Goal: Information Seeking & Learning: Learn about a topic

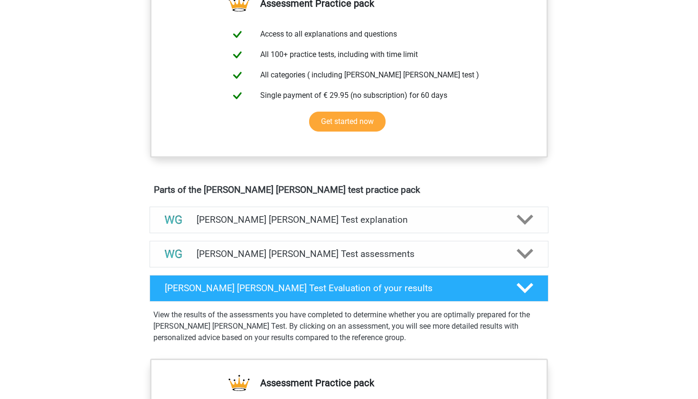
scroll to position [367, 0]
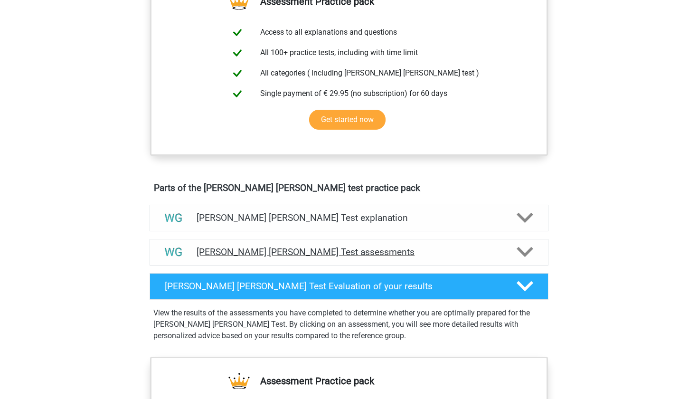
click at [246, 255] on h4 "Watson Glaser Test assessments" at bounding box center [349, 251] width 305 height 11
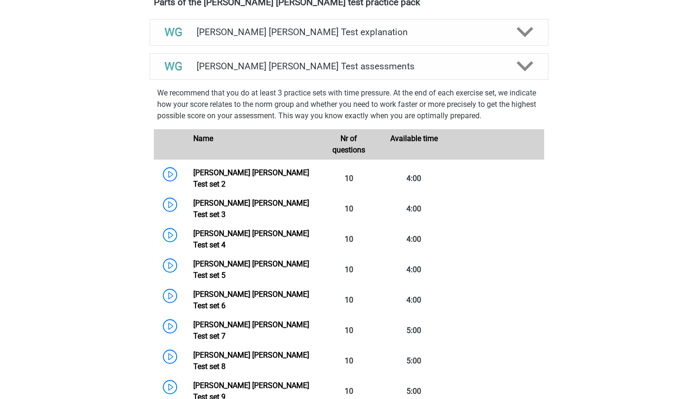
scroll to position [494, 0]
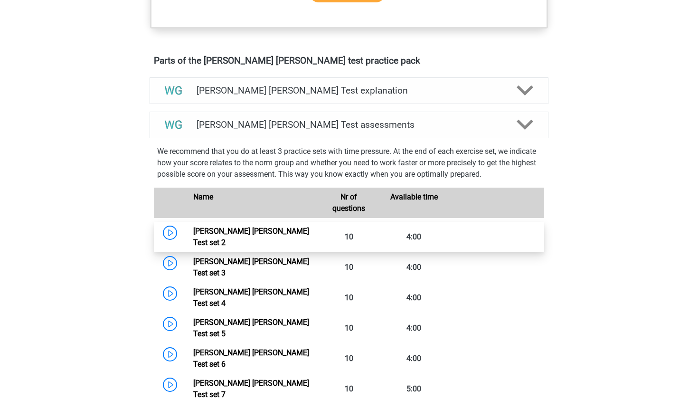
click at [242, 236] on link "Watson Glaser Test set 2" at bounding box center [251, 236] width 116 height 20
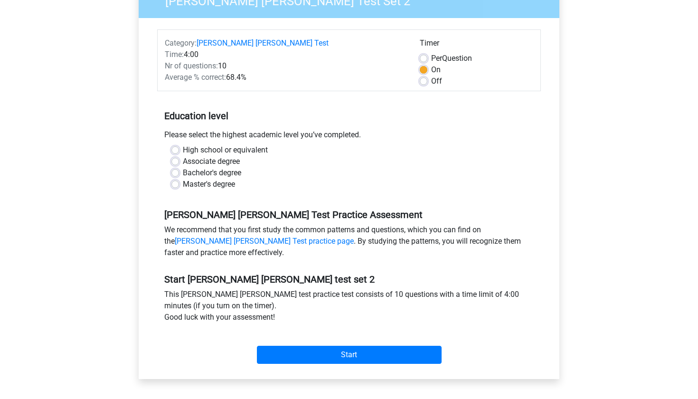
scroll to position [180, 0]
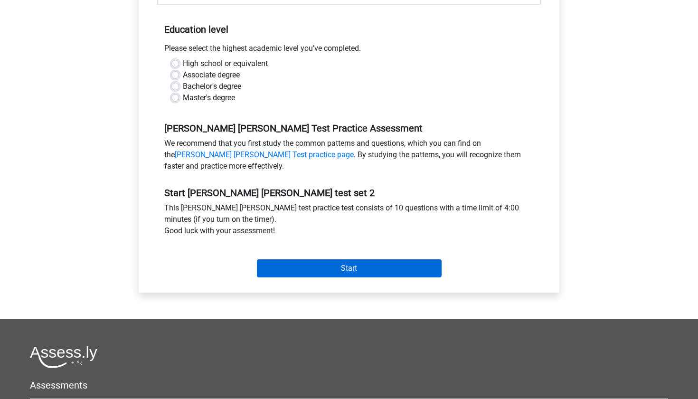
click at [296, 273] on input "Start" at bounding box center [349, 268] width 185 height 18
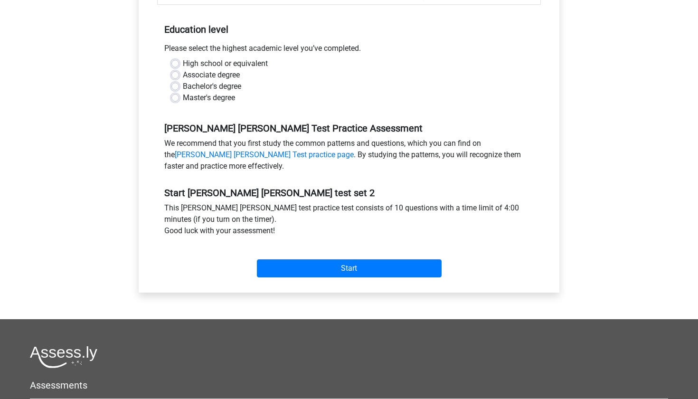
click at [182, 86] on div "Bachelor's degree" at bounding box center [348, 86] width 355 height 11
click at [183, 85] on label "Bachelor's degree" at bounding box center [212, 86] width 58 height 11
click at [179, 85] on input "Bachelor's degree" at bounding box center [175, 85] width 8 height 9
radio input "true"
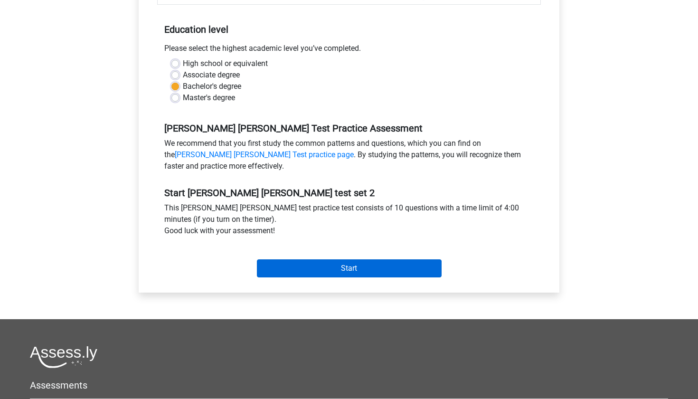
click at [310, 270] on input "Start" at bounding box center [349, 268] width 185 height 18
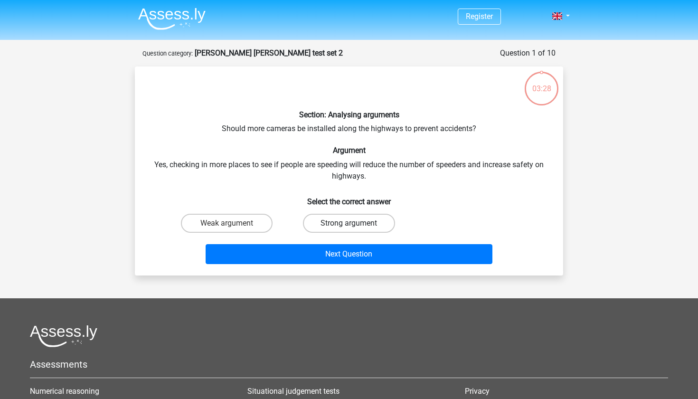
click at [351, 220] on label "Strong argument" at bounding box center [349, 223] width 92 height 19
click at [351, 223] on input "Strong argument" at bounding box center [352, 226] width 6 height 6
radio input "true"
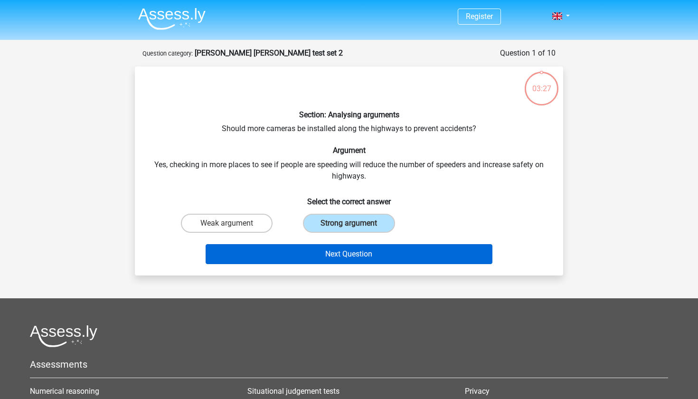
click at [346, 250] on button "Next Question" at bounding box center [349, 254] width 287 height 20
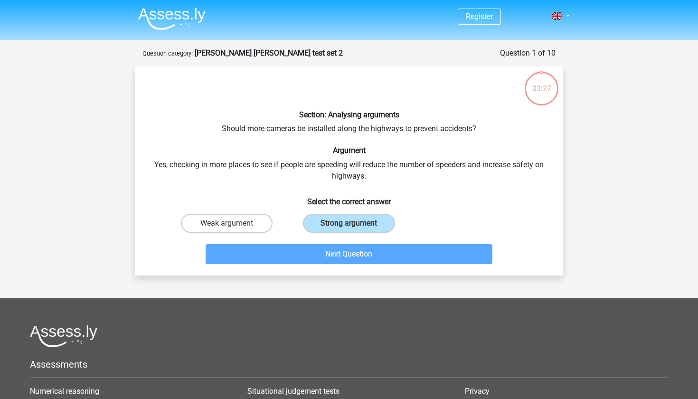
scroll to position [47, 0]
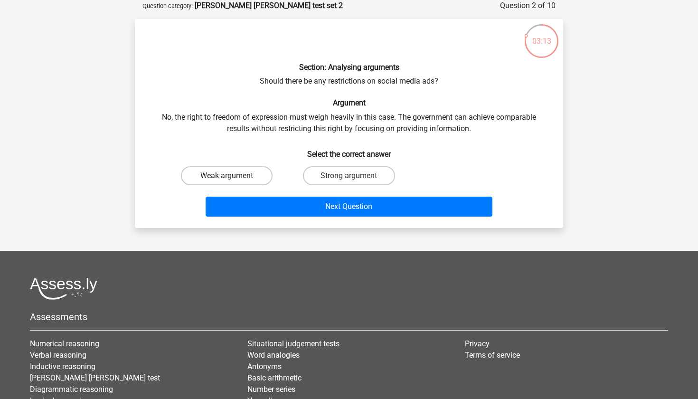
click at [232, 172] on label "Weak argument" at bounding box center [227, 175] width 92 height 19
click at [232, 176] on input "Weak argument" at bounding box center [230, 179] width 6 height 6
radio input "true"
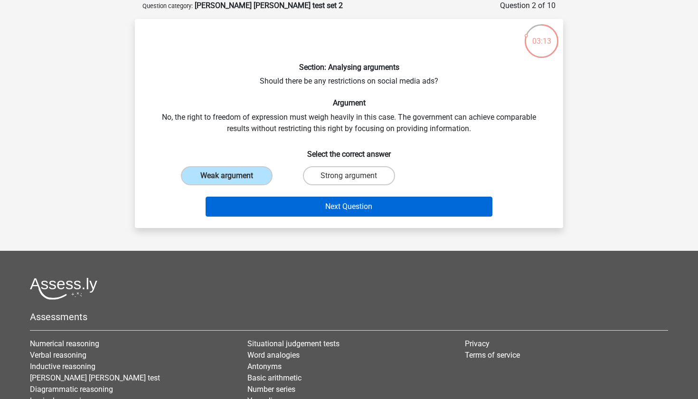
click at [282, 207] on button "Next Question" at bounding box center [349, 207] width 287 height 20
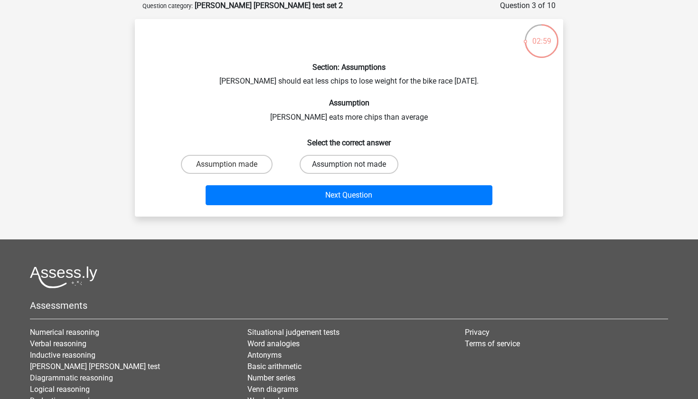
click at [373, 160] on label "Assumption not made" at bounding box center [349, 164] width 99 height 19
click at [355, 164] on input "Assumption not made" at bounding box center [352, 167] width 6 height 6
radio input "true"
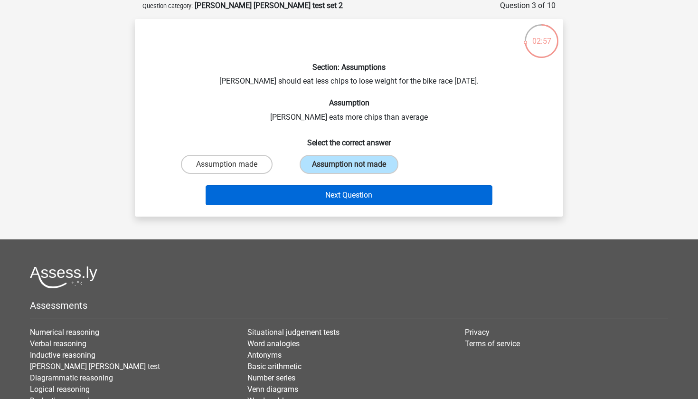
click at [347, 190] on button "Next Question" at bounding box center [349, 195] width 287 height 20
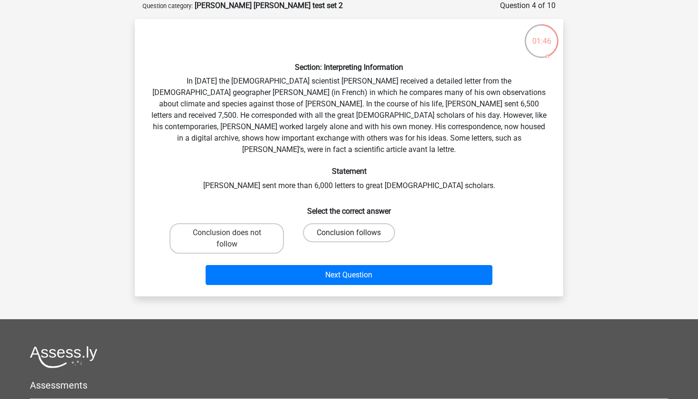
click at [339, 223] on label "Conclusion follows" at bounding box center [349, 232] width 92 height 19
click at [349, 233] on input "Conclusion follows" at bounding box center [352, 236] width 6 height 6
radio input "true"
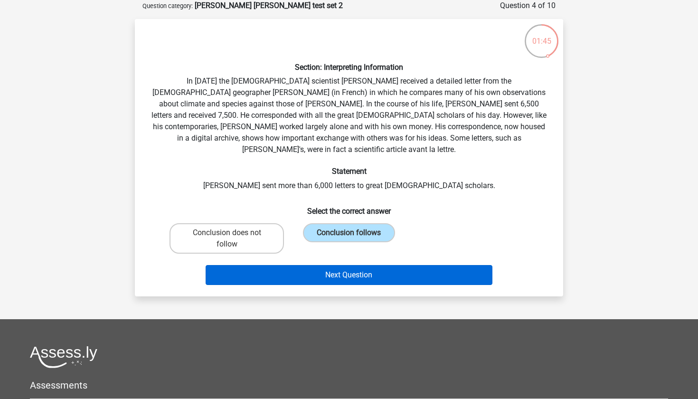
click at [329, 265] on button "Next Question" at bounding box center [349, 275] width 287 height 20
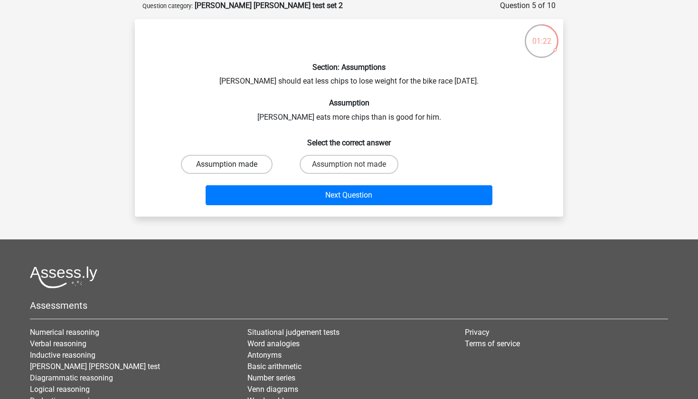
click at [218, 155] on label "Assumption made" at bounding box center [227, 164] width 92 height 19
click at [227, 164] on input "Assumption made" at bounding box center [230, 167] width 6 height 6
radio input "true"
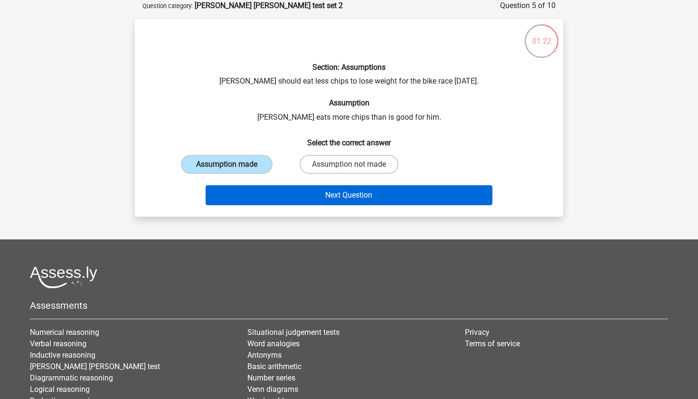
click at [289, 199] on button "Next Question" at bounding box center [349, 195] width 287 height 20
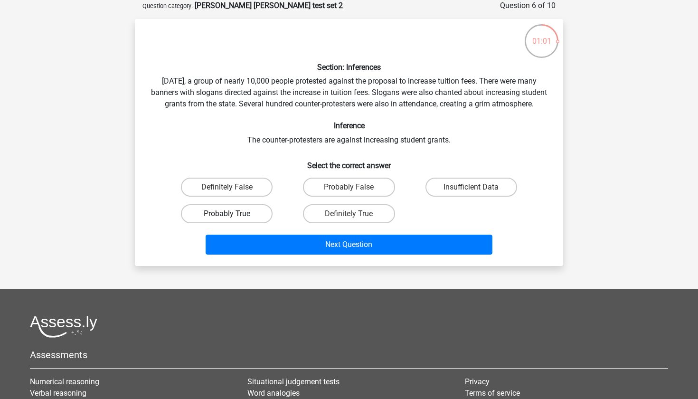
click at [208, 223] on label "Probably True" at bounding box center [227, 213] width 92 height 19
click at [227, 220] on input "Probably True" at bounding box center [230, 217] width 6 height 6
radio input "true"
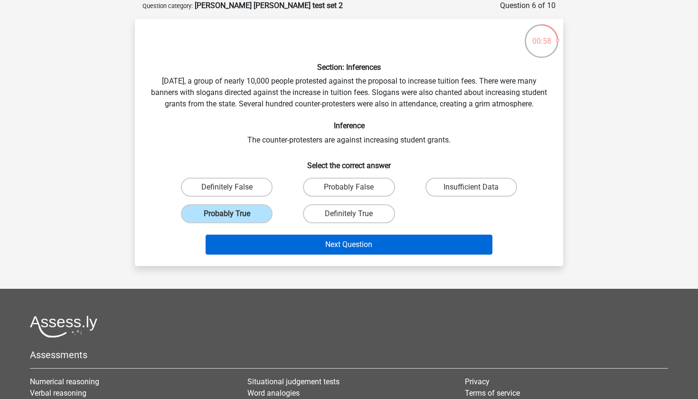
click at [287, 254] on button "Next Question" at bounding box center [349, 245] width 287 height 20
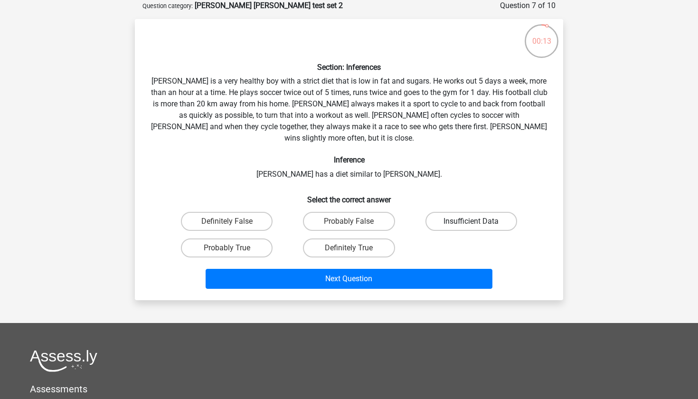
click at [456, 212] on label "Insufficient Data" at bounding box center [471, 221] width 92 height 19
click at [471, 221] on input "Insufficient Data" at bounding box center [474, 224] width 6 height 6
radio input "true"
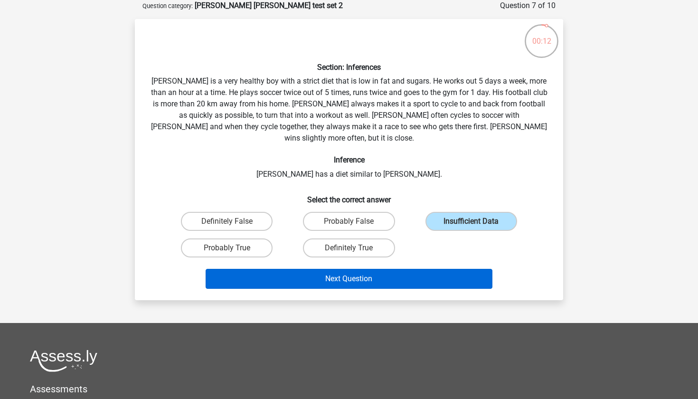
click at [375, 269] on button "Next Question" at bounding box center [349, 279] width 287 height 20
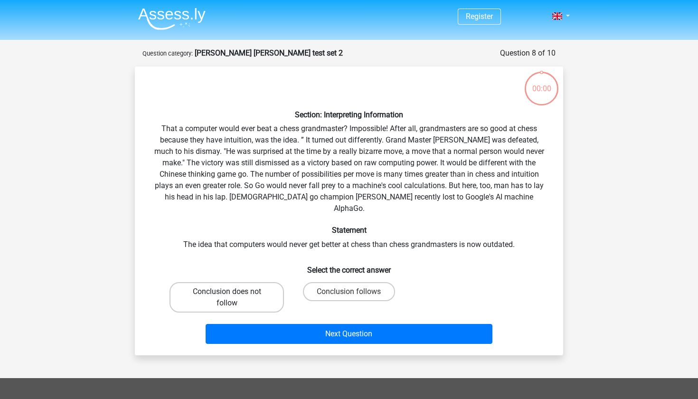
scroll to position [47, 0]
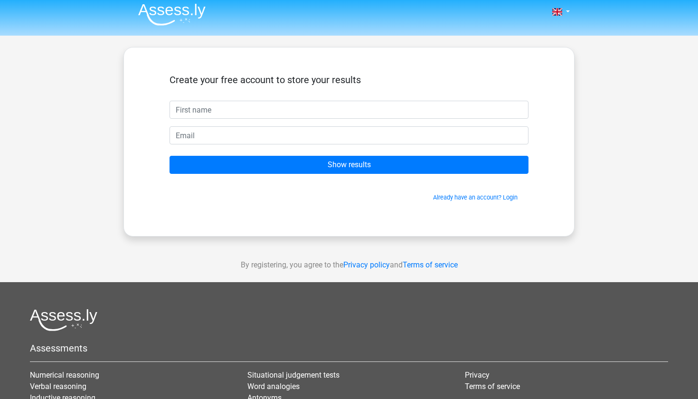
scroll to position [1, 0]
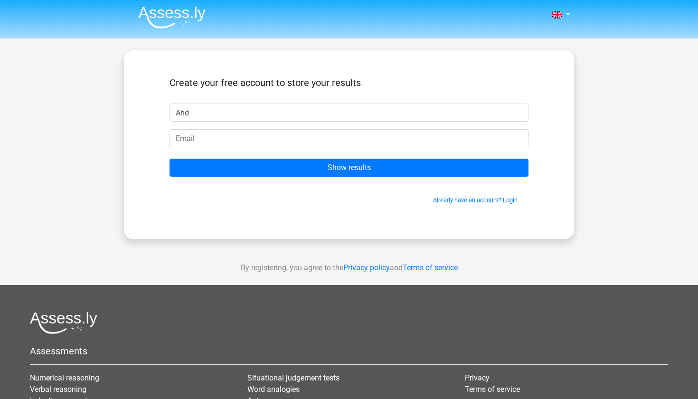
type input "Ahd"
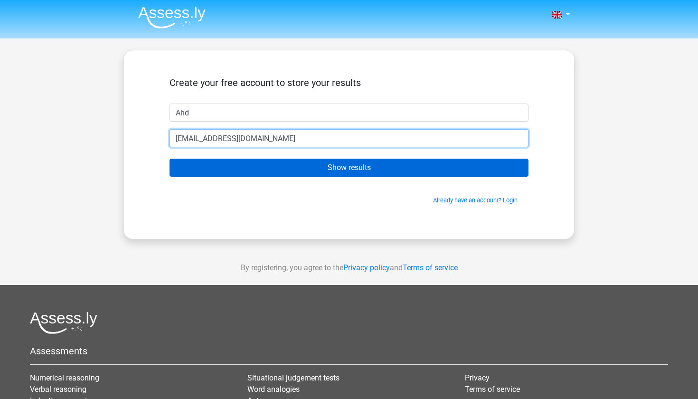
type input "ahdhassann@gmail.com"
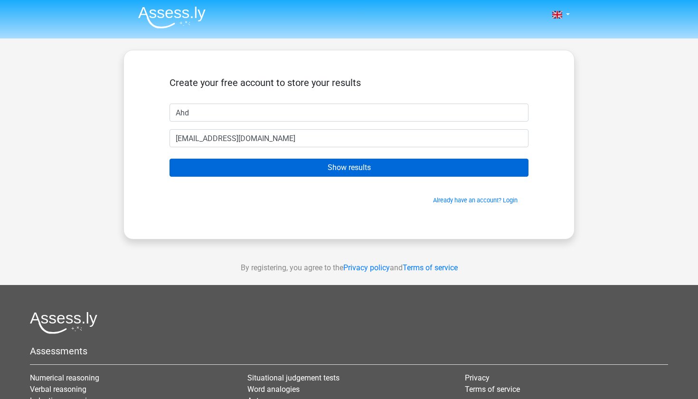
click at [304, 164] on input "Show results" at bounding box center [349, 168] width 359 height 18
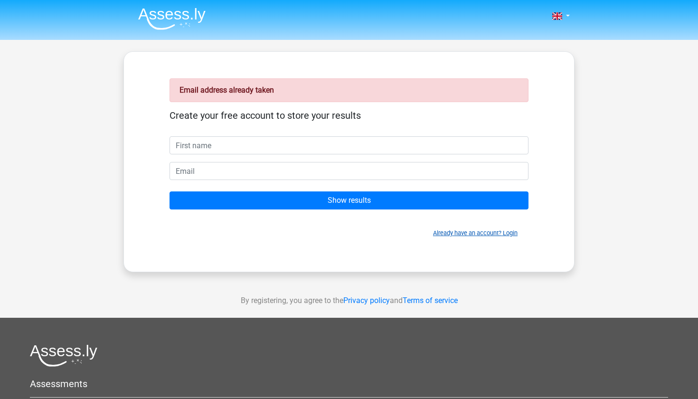
click at [509, 235] on link "Already have an account? Login" at bounding box center [475, 232] width 85 height 7
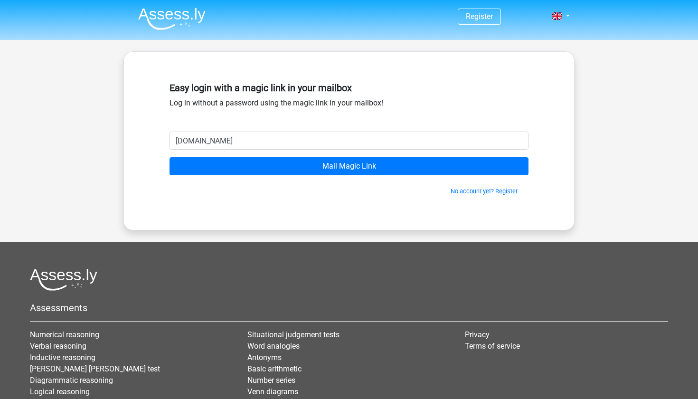
click at [222, 140] on input "[DOMAIN_NAME]" at bounding box center [349, 141] width 359 height 18
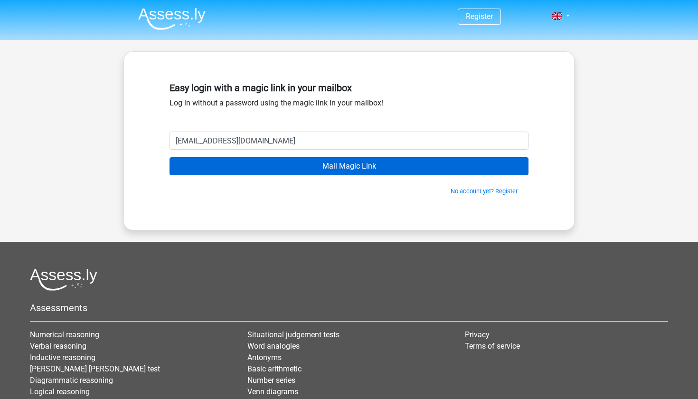
type input "[EMAIL_ADDRESS][DOMAIN_NAME]"
click at [251, 164] on input "Mail Magic Link" at bounding box center [349, 166] width 359 height 18
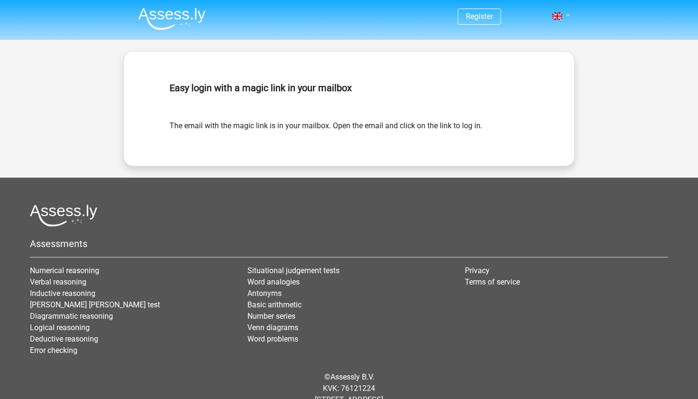
click at [556, 19] on span at bounding box center [557, 16] width 10 height 8
click at [529, 34] on link "Login" at bounding box center [533, 37] width 66 height 15
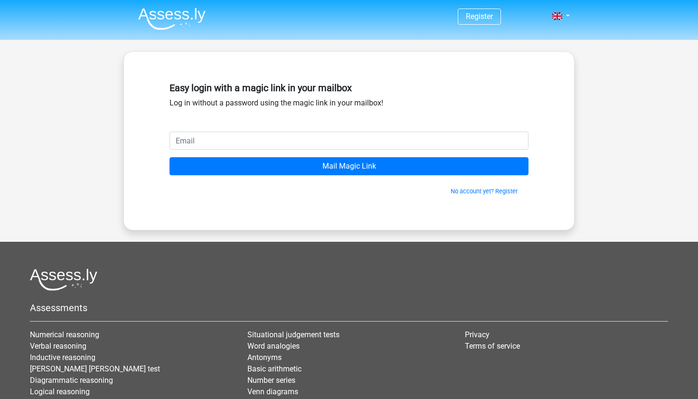
click at [149, 16] on img at bounding box center [171, 19] width 67 height 22
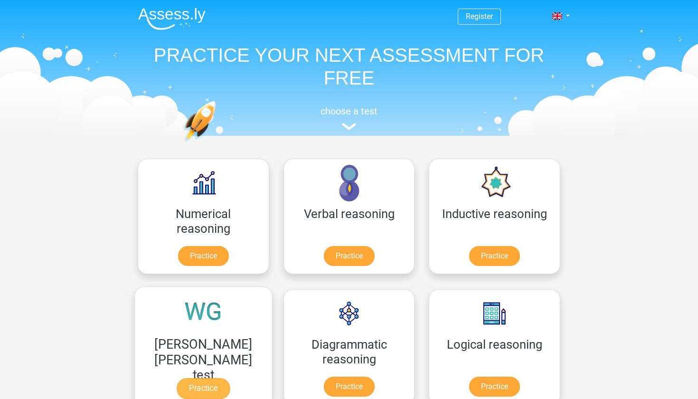
click at [230, 378] on link "Practice" at bounding box center [203, 388] width 53 height 21
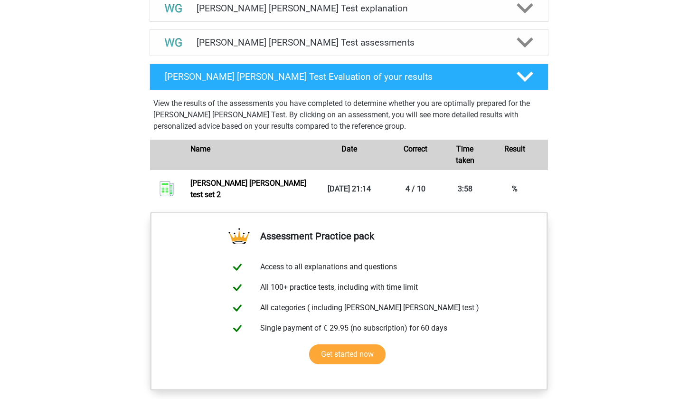
scroll to position [468, 0]
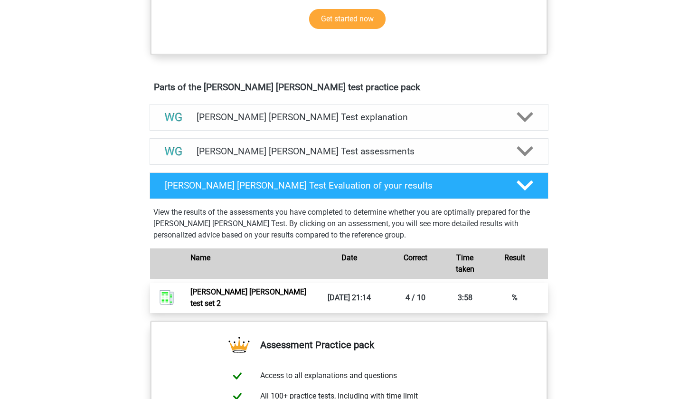
click at [306, 292] on link "Watson glaser test set 2" at bounding box center [248, 297] width 116 height 20
click at [310, 120] on h4 "Watson Glaser Test explanation" at bounding box center [349, 117] width 305 height 11
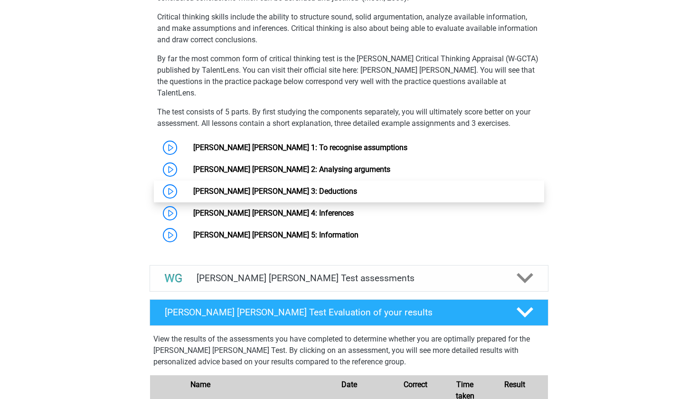
scroll to position [680, 0]
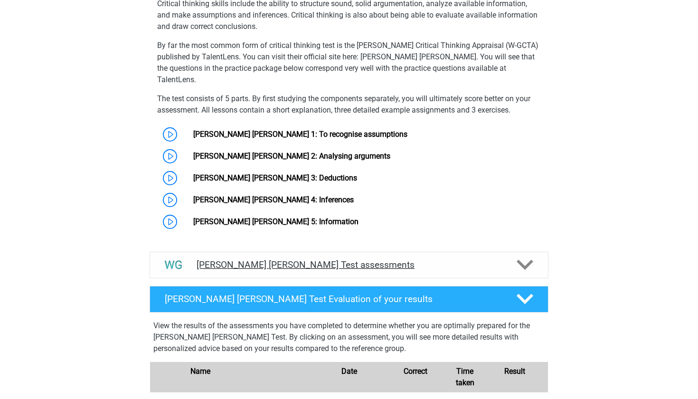
click at [332, 259] on h4 "Watson Glaser Test assessments" at bounding box center [349, 264] width 305 height 11
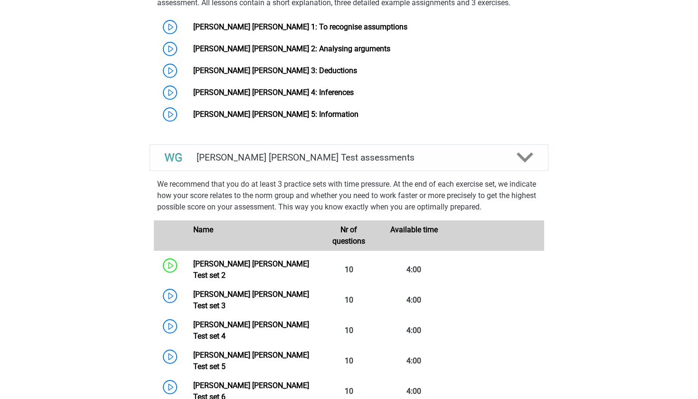
scroll to position [788, 0]
click at [220, 259] on link "Watson Glaser Test set 2" at bounding box center [251, 269] width 116 height 20
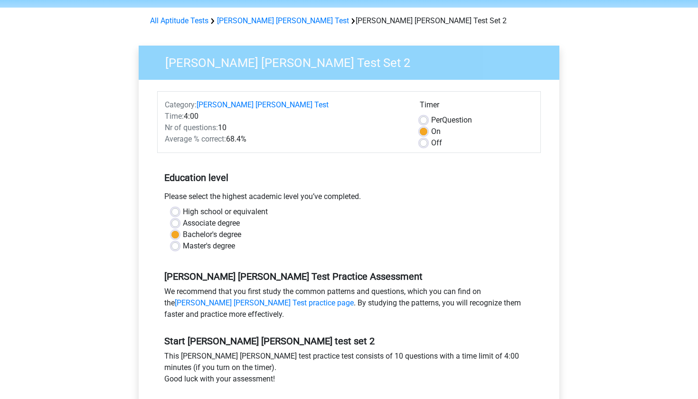
scroll to position [36, 0]
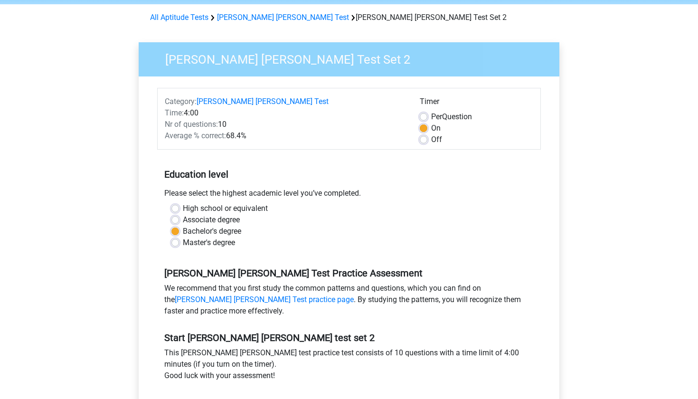
click at [431, 139] on label "Off" at bounding box center [436, 139] width 11 height 11
click at [426, 139] on input "Off" at bounding box center [424, 138] width 8 height 9
radio input "true"
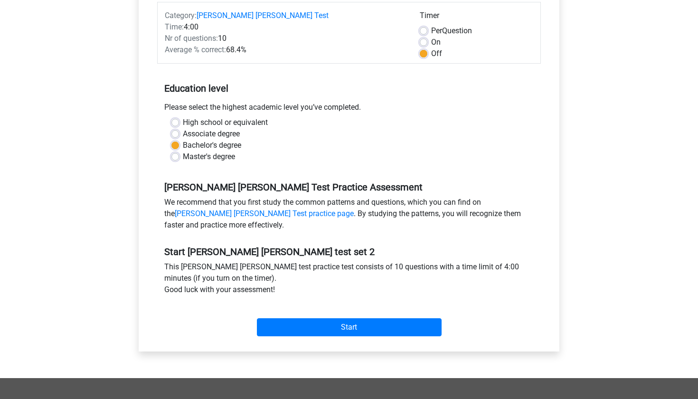
scroll to position [121, 0]
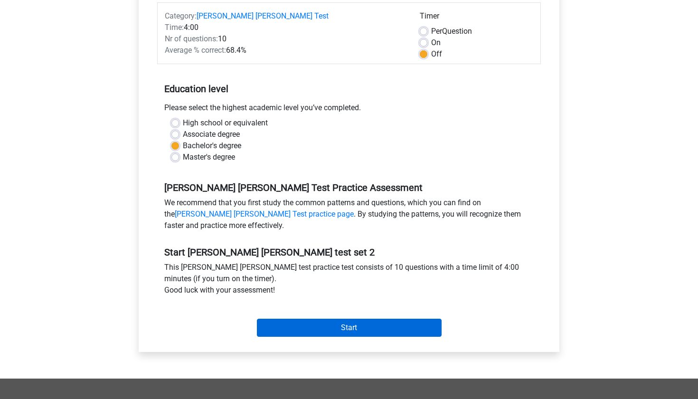
click at [336, 326] on input "Start" at bounding box center [349, 328] width 185 height 18
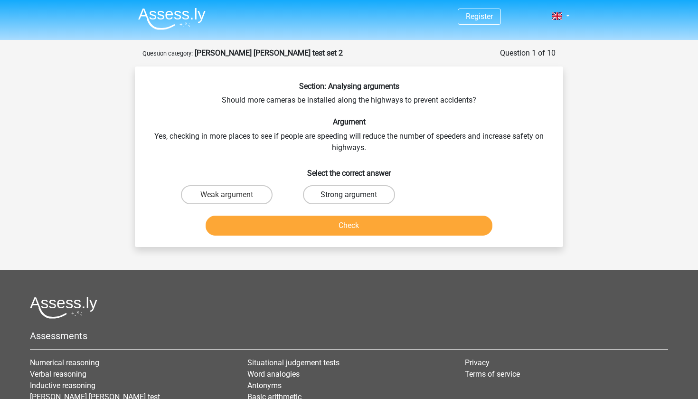
click at [344, 196] on label "Strong argument" at bounding box center [349, 194] width 92 height 19
click at [349, 196] on input "Strong argument" at bounding box center [352, 198] width 6 height 6
radio input "true"
click at [349, 226] on button "Check" at bounding box center [349, 226] width 287 height 20
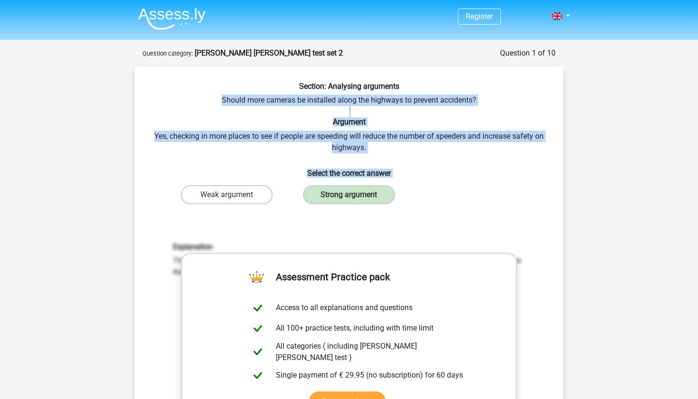
drag, startPoint x: 222, startPoint y: 98, endPoint x: 403, endPoint y: 179, distance: 198.3
click at [403, 179] on div "Section: Analysing arguments Should more cameras be installed along the highway…" at bounding box center [349, 313] width 421 height 463
copy div "Should more cameras be installed along the highways to prevent accidents? Argum…"
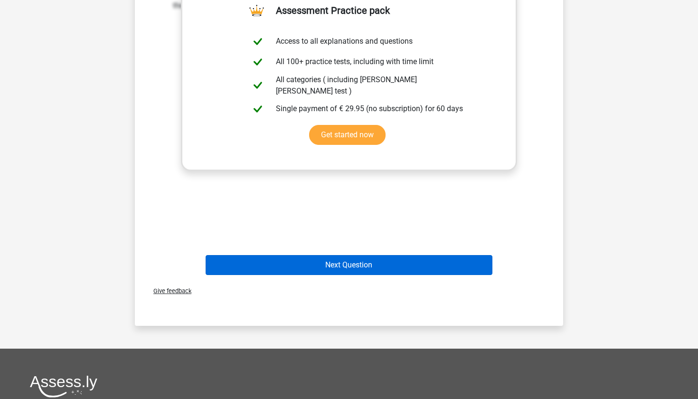
click at [368, 262] on button "Next Question" at bounding box center [349, 265] width 287 height 20
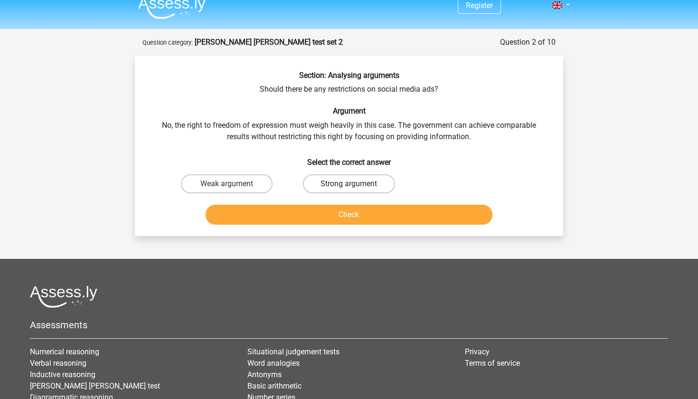
scroll to position [9, 0]
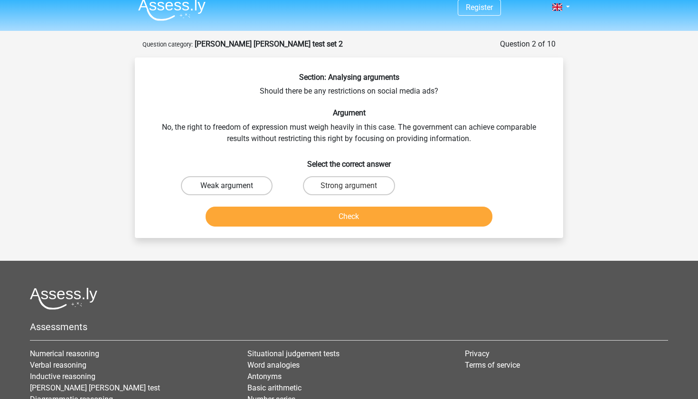
click at [238, 185] on label "Weak argument" at bounding box center [227, 185] width 92 height 19
click at [233, 186] on input "Weak argument" at bounding box center [230, 189] width 6 height 6
radio input "true"
click at [317, 220] on button "Check" at bounding box center [349, 217] width 287 height 20
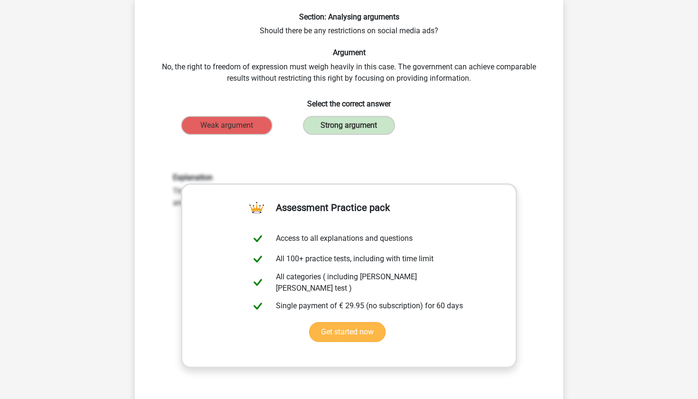
scroll to position [0, 0]
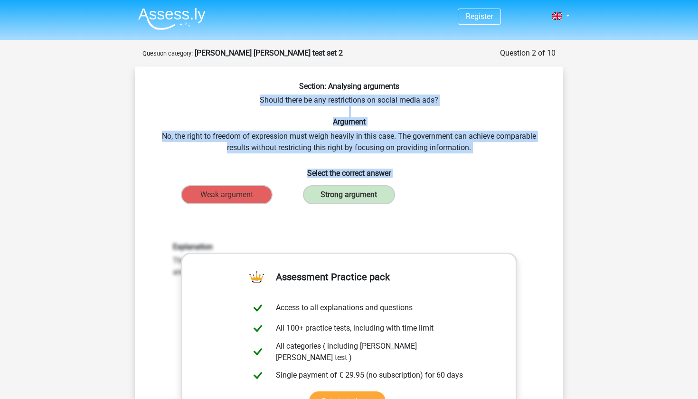
drag, startPoint x: 260, startPoint y: 100, endPoint x: 420, endPoint y: 205, distance: 191.6
click at [420, 205] on div "Section: Analysing arguments Should there be any restrictions on social media a…" at bounding box center [349, 313] width 421 height 463
copy div "Should there be any restrictions on social media ads? Argument No, the right to…"
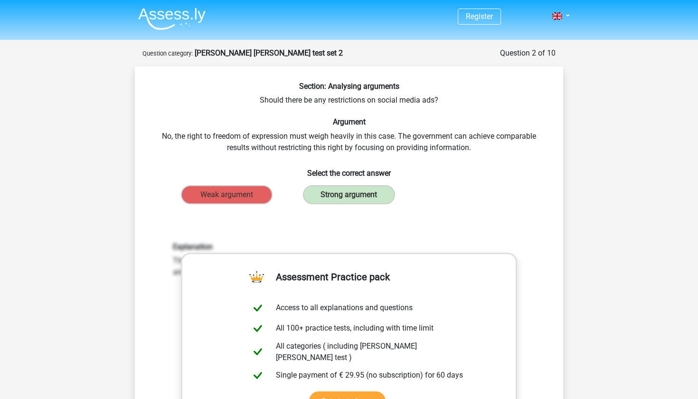
click at [420, 205] on div "Weak argument Strong argument" at bounding box center [349, 194] width 367 height 27
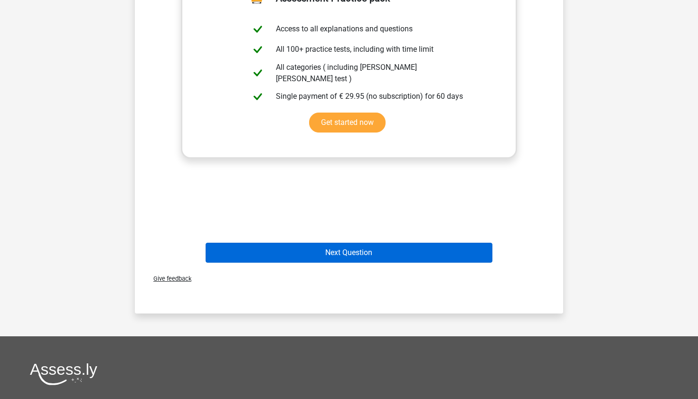
click at [356, 253] on button "Next Question" at bounding box center [349, 253] width 287 height 20
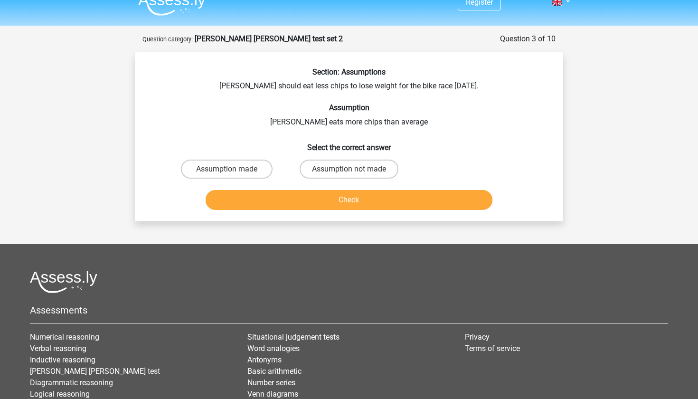
scroll to position [14, 0]
click at [348, 164] on label "Assumption not made" at bounding box center [349, 169] width 99 height 19
click at [349, 169] on input "Assumption not made" at bounding box center [352, 172] width 6 height 6
radio input "true"
click at [349, 199] on button "Check" at bounding box center [349, 200] width 287 height 20
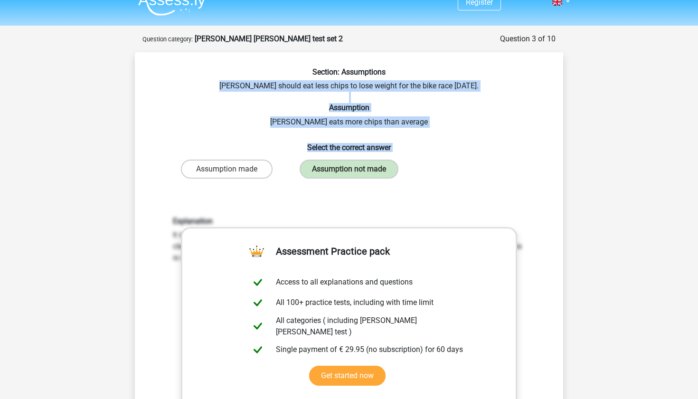
drag, startPoint x: 224, startPoint y: 84, endPoint x: 409, endPoint y: 162, distance: 201.1
click at [409, 162] on div "Section: Assumptions Chris should eat less chips to lose weight for the bike ra…" at bounding box center [349, 293] width 421 height 452
copy div "Chris should eat less chips to lose weight for the bike race in two months. Ass…"
click at [432, 196] on div "Explanation It is not known how much chips Chris eats and whether this is below…" at bounding box center [349, 341] width 398 height 294
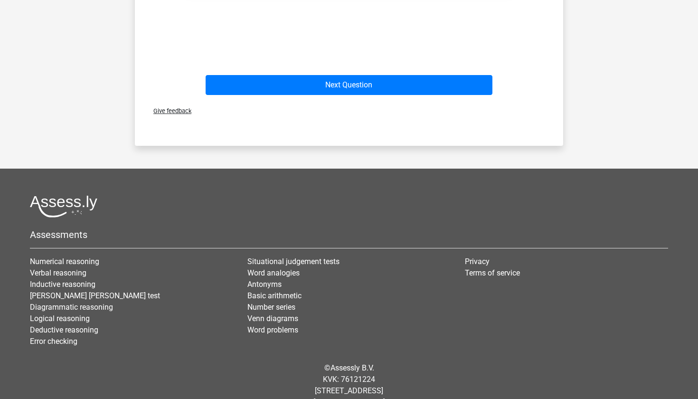
scroll to position [312, 0]
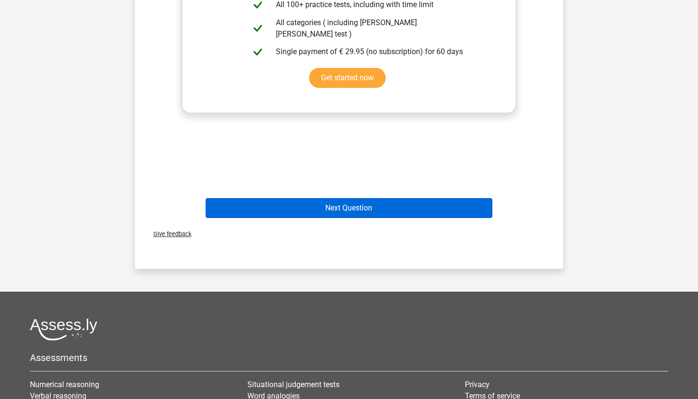
click at [365, 204] on button "Next Question" at bounding box center [349, 208] width 287 height 20
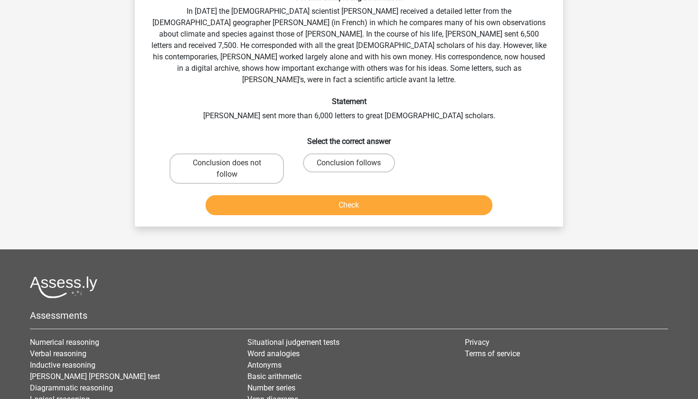
scroll to position [47, 0]
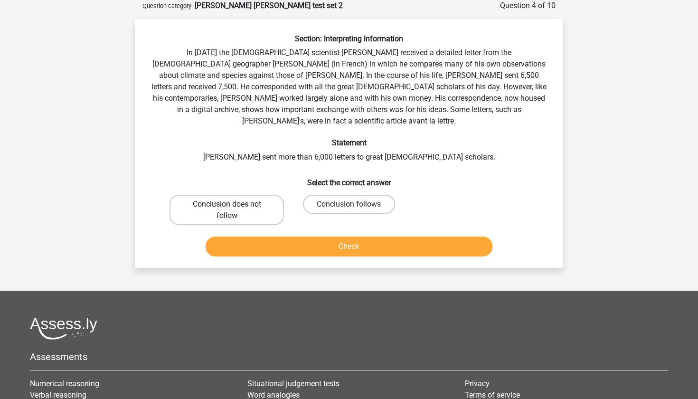
click at [211, 195] on label "Conclusion does not follow" at bounding box center [227, 210] width 114 height 30
click at [227, 204] on input "Conclusion does not follow" at bounding box center [230, 207] width 6 height 6
radio input "true"
click at [297, 239] on button "Check" at bounding box center [349, 246] width 287 height 20
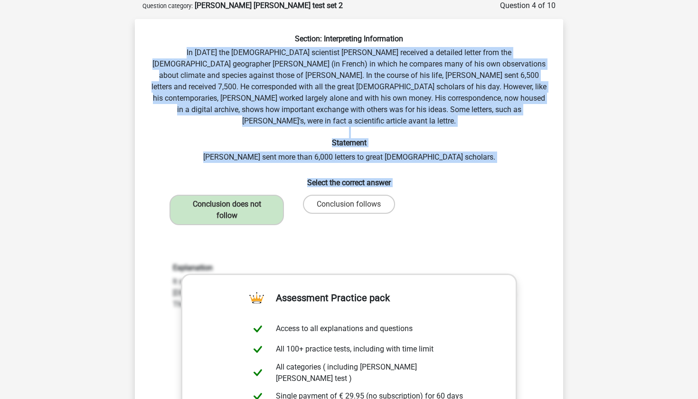
drag, startPoint x: 157, startPoint y: 52, endPoint x: 451, endPoint y: 179, distance: 319.5
click at [450, 182] on div "Section: Interpreting Information In 1839 the English scientist Charles Darwin …" at bounding box center [349, 300] width 421 height 532
copy div "In 1839 the English scientist Charles Darwin received a detailed letter from th…"
click at [451, 179] on div "Section: Interpreting Information In 1839 the English scientist Charles Darwin …" at bounding box center [349, 300] width 421 height 532
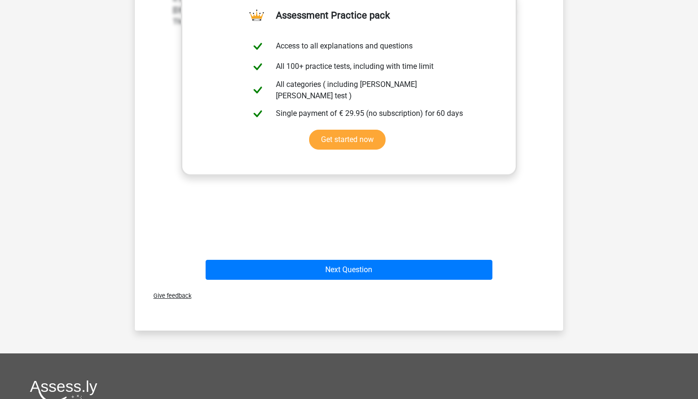
scroll to position [331, 0]
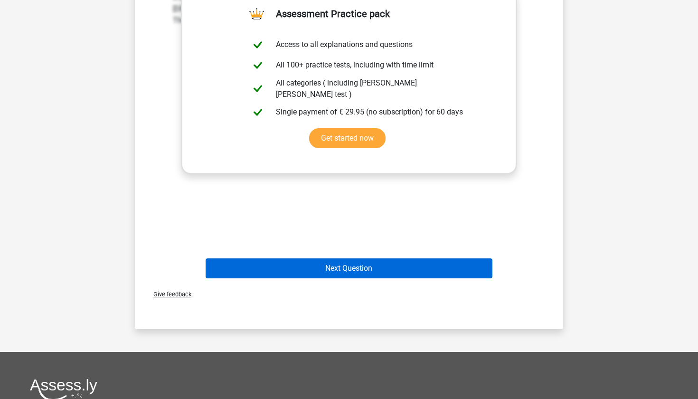
click at [374, 258] on button "Next Question" at bounding box center [349, 268] width 287 height 20
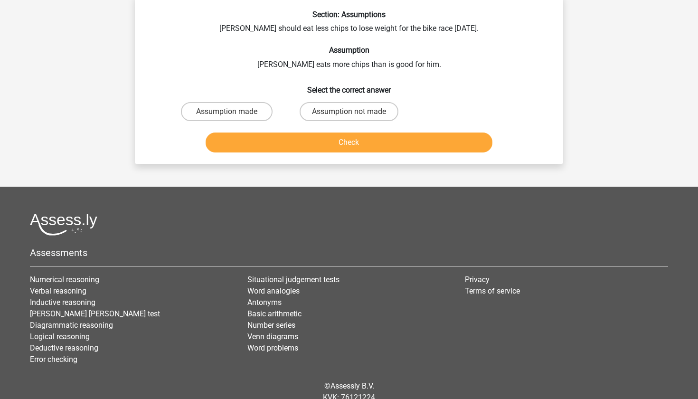
scroll to position [47, 0]
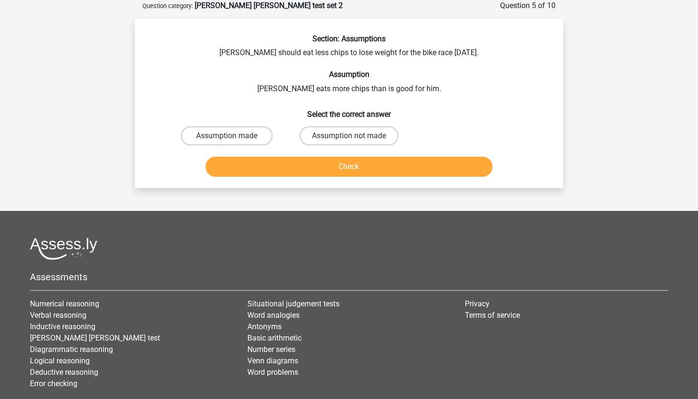
click at [354, 137] on input "Assumption not made" at bounding box center [352, 139] width 6 height 6
radio input "true"
click at [348, 164] on button "Check" at bounding box center [349, 167] width 287 height 20
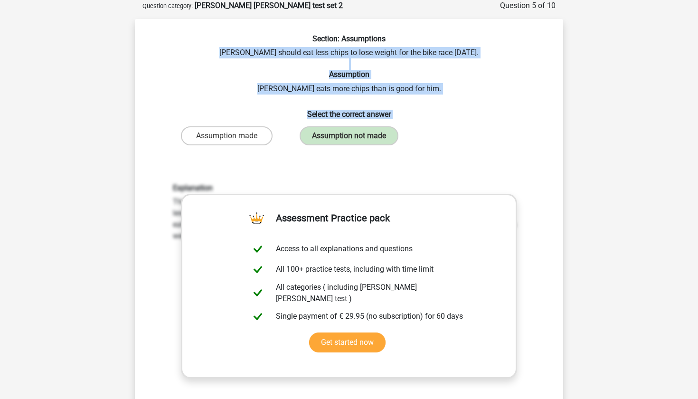
drag, startPoint x: 226, startPoint y: 51, endPoint x: 419, endPoint y: 145, distance: 214.9
click at [419, 145] on div "Section: Assumptions Chris should eat less chips to lose weight for the bike ra…" at bounding box center [349, 260] width 421 height 452
copy div "Chris should eat less chips to lose weight for the bike race in two months. Ass…"
click at [419, 145] on div "Assumption made Assumption not made" at bounding box center [349, 135] width 367 height 27
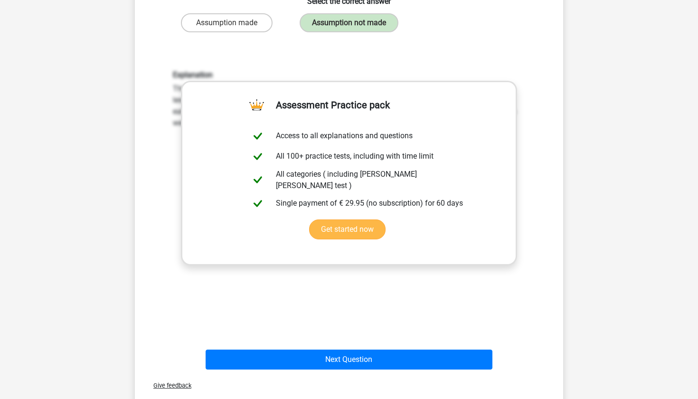
scroll to position [211, 0]
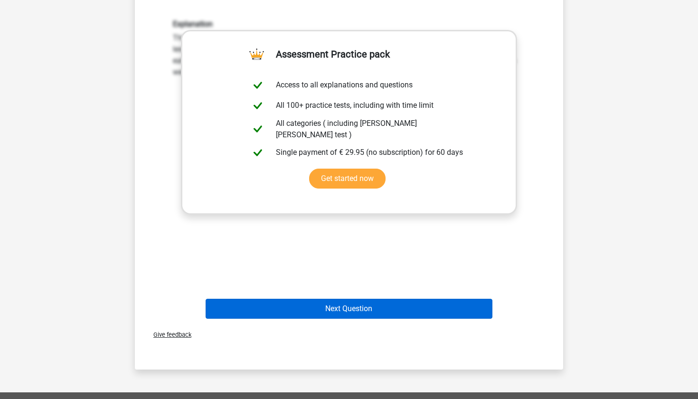
click at [354, 318] on button "Next Question" at bounding box center [349, 309] width 287 height 20
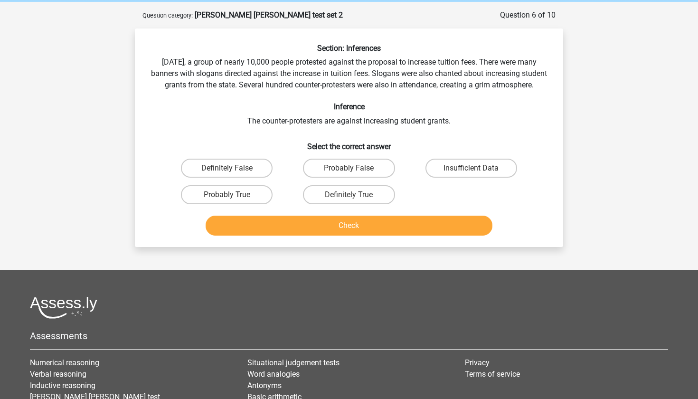
scroll to position [37, 0]
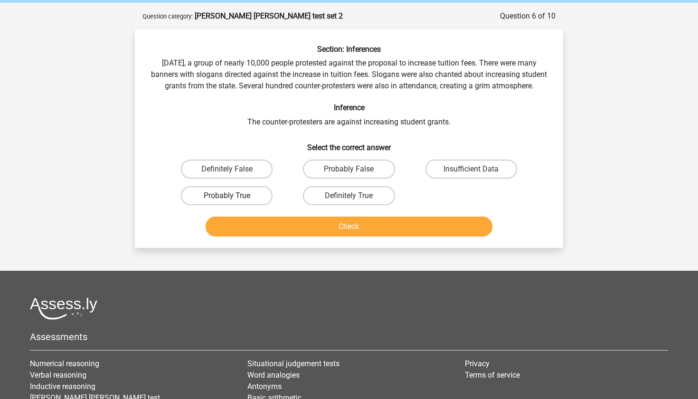
click at [240, 201] on label "Probably True" at bounding box center [227, 195] width 92 height 19
click at [233, 201] on input "Probably True" at bounding box center [230, 199] width 6 height 6
radio input "true"
click at [300, 236] on button "Check" at bounding box center [349, 227] width 287 height 20
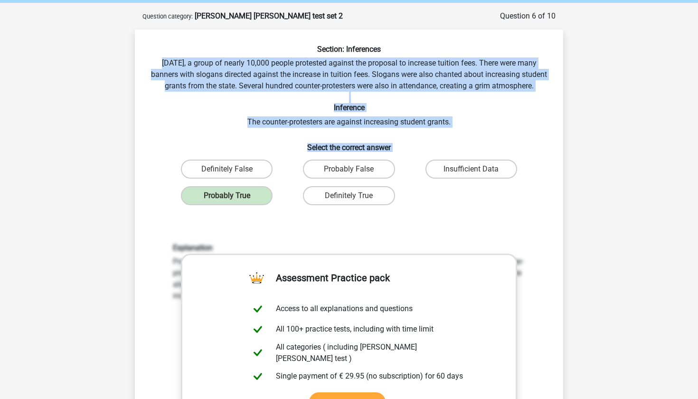
drag, startPoint x: 159, startPoint y: 62, endPoint x: 401, endPoint y: 203, distance: 280.6
click at [401, 203] on div "Section: Inferences Last Saturday, a group of nearly 10,000 people protested ag…" at bounding box center [349, 295] width 421 height 501
copy div "Last Saturday, a group of nearly 10,000 people protested against the proposal t…"
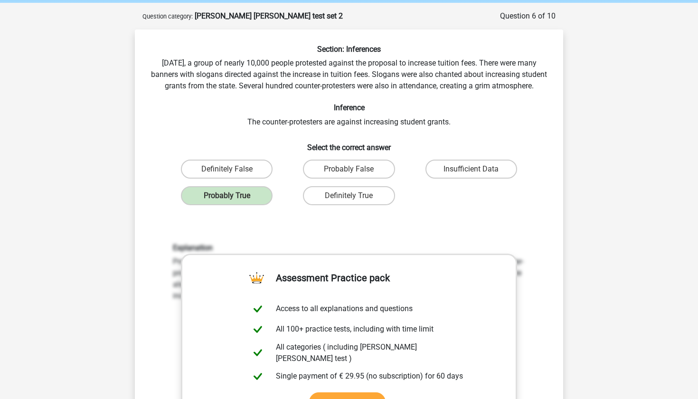
click at [401, 203] on div "Definitely True" at bounding box center [349, 195] width 114 height 19
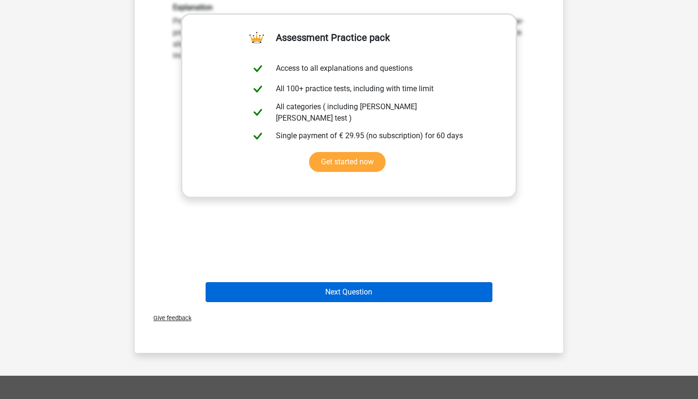
click at [334, 302] on button "Next Question" at bounding box center [349, 292] width 287 height 20
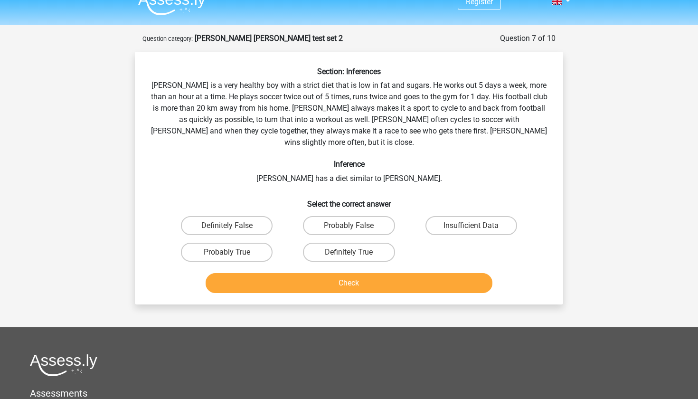
scroll to position [5, 0]
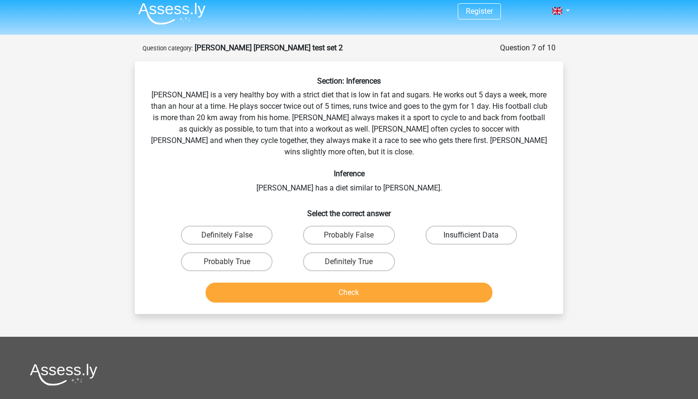
click at [454, 226] on label "Insufficient Data" at bounding box center [471, 235] width 92 height 19
click at [471, 235] on input "Insufficient Data" at bounding box center [474, 238] width 6 height 6
radio input "true"
click at [386, 283] on button "Check" at bounding box center [349, 293] width 287 height 20
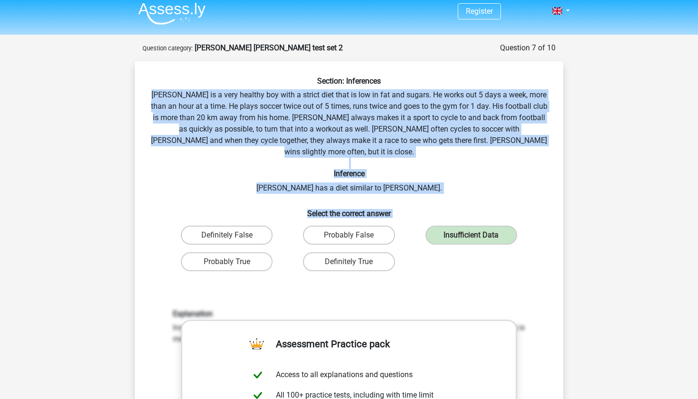
drag, startPoint x: 153, startPoint y: 93, endPoint x: 399, endPoint y: 250, distance: 291.6
click at [399, 250] on div "Section: Inferences Rowan is a very healthy boy with a strict diet that is low …" at bounding box center [349, 344] width 421 height 536
copy div "Rowan is a very healthy boy with a strict diet that is low in fat and sugars. H…"
click at [399, 252] on div "Definitely True" at bounding box center [349, 261] width 114 height 19
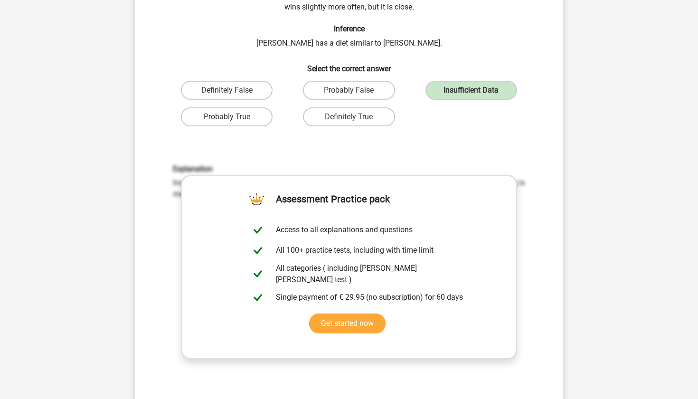
scroll to position [152, 0]
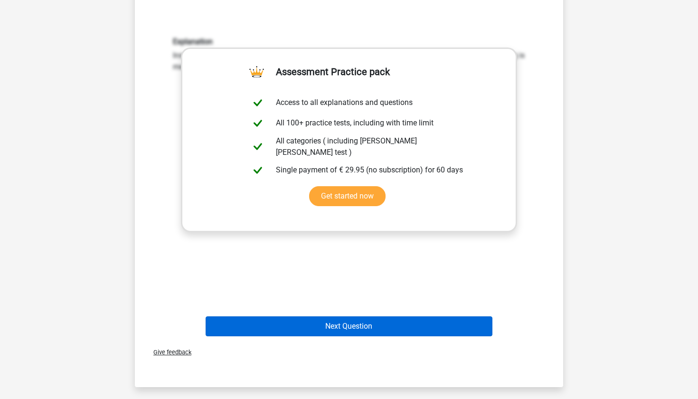
click at [310, 316] on button "Next Question" at bounding box center [349, 326] width 287 height 20
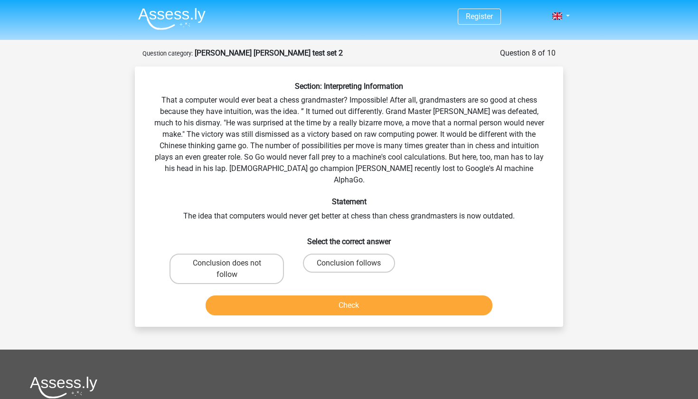
scroll to position [0, 0]
click at [354, 254] on label "Conclusion follows" at bounding box center [349, 263] width 92 height 19
click at [354, 263] on input "Conclusion follows" at bounding box center [352, 266] width 6 height 6
radio input "true"
click at [355, 295] on button "Check" at bounding box center [349, 305] width 287 height 20
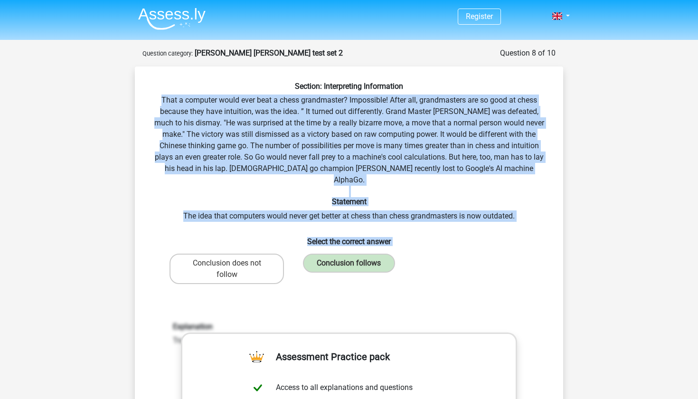
drag, startPoint x: 155, startPoint y: 98, endPoint x: 425, endPoint y: 243, distance: 306.3
click at [427, 245] on div "Section: Interpreting Information That a computer would ever beat a chess grand…" at bounding box center [349, 353] width 421 height 543
copy div "That a computer would ever beat a chess grandmaster? Impossible! After all, gra…"
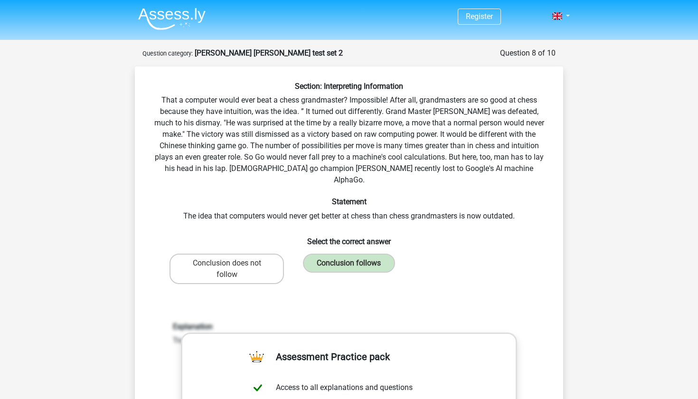
click at [425, 250] on div "Conclusion does not follow Conclusion follows" at bounding box center [349, 269] width 367 height 38
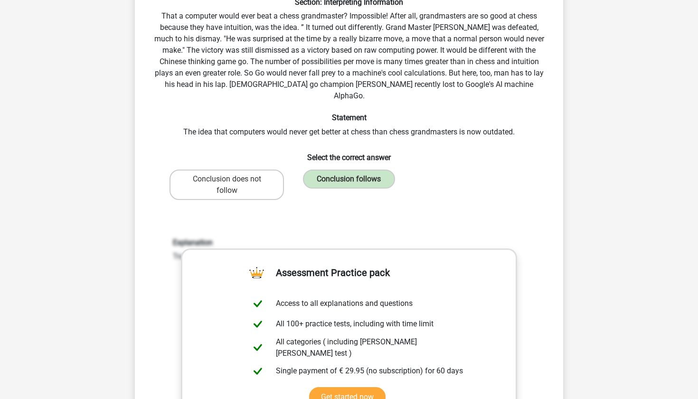
scroll to position [244, 0]
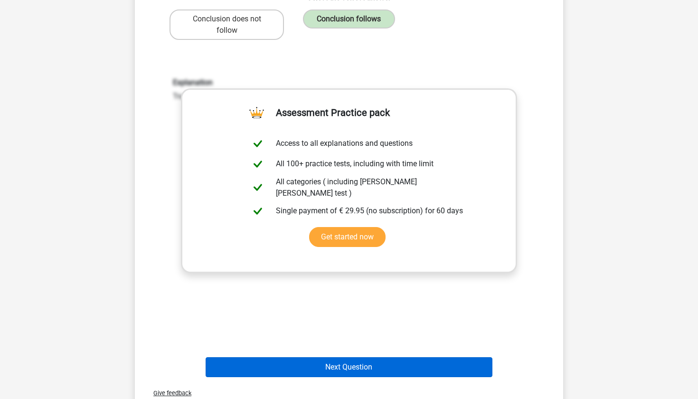
click at [364, 357] on button "Next Question" at bounding box center [349, 367] width 287 height 20
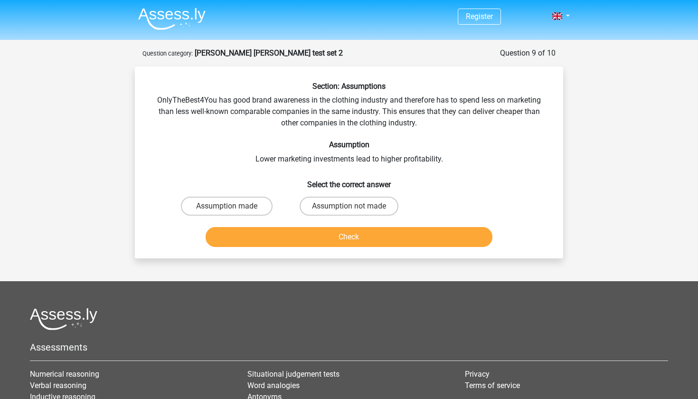
scroll to position [0, 0]
click at [358, 199] on label "Assumption not made" at bounding box center [349, 206] width 99 height 19
click at [355, 206] on input "Assumption not made" at bounding box center [352, 209] width 6 height 6
radio input "true"
click at [368, 230] on button "Check" at bounding box center [349, 237] width 287 height 20
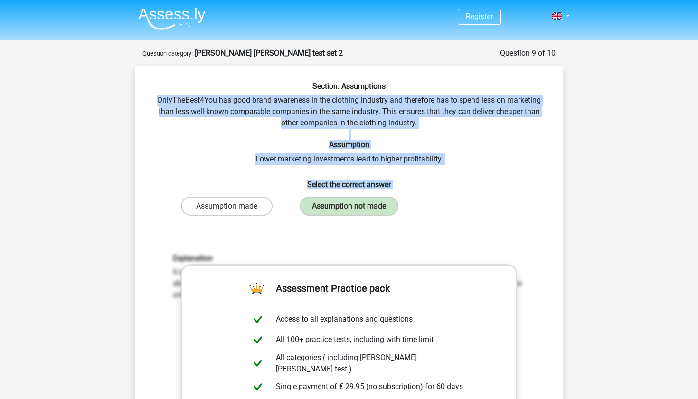
drag, startPoint x: 153, startPoint y: 100, endPoint x: 417, endPoint y: 200, distance: 282.8
click at [417, 200] on div "Section: Assumptions OnlyTheBest4You has good brand awareness in the clothing i…" at bounding box center [349, 319] width 421 height 475
copy div "OnlyTheBest4You has good brand awareness in the clothing industry and therefore…"
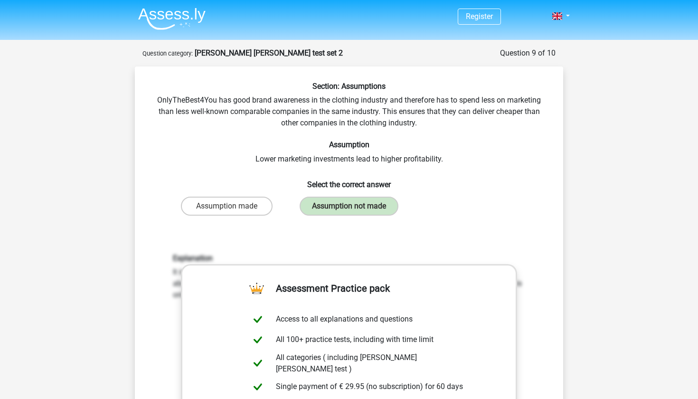
click at [417, 200] on div "Assumption made Assumption not made" at bounding box center [349, 206] width 367 height 27
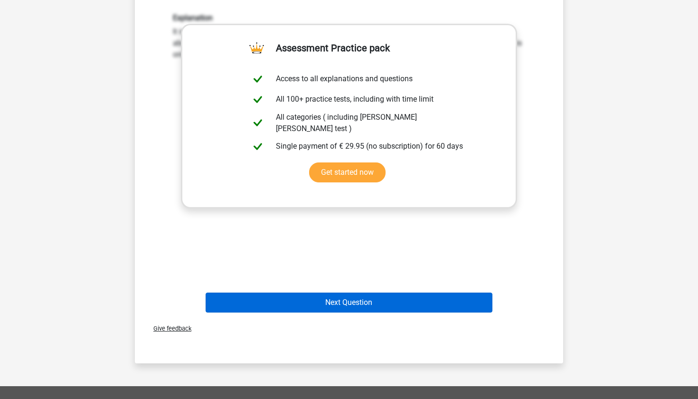
click at [354, 302] on button "Next Question" at bounding box center [349, 302] width 287 height 20
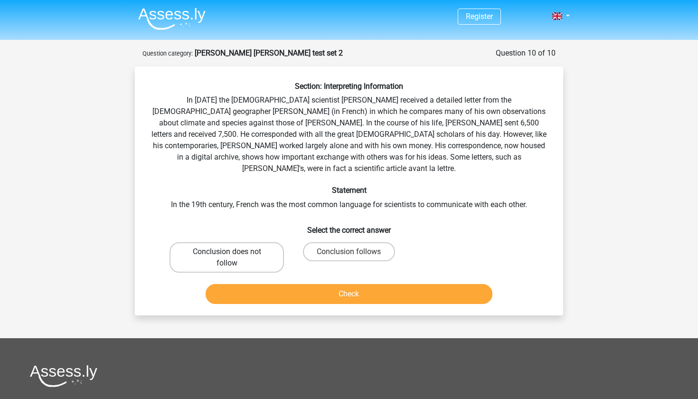
click at [257, 252] on label "Conclusion does not follow" at bounding box center [227, 257] width 114 height 30
click at [233, 252] on input "Conclusion does not follow" at bounding box center [230, 255] width 6 height 6
radio input "true"
click at [301, 284] on button "Check" at bounding box center [349, 294] width 287 height 20
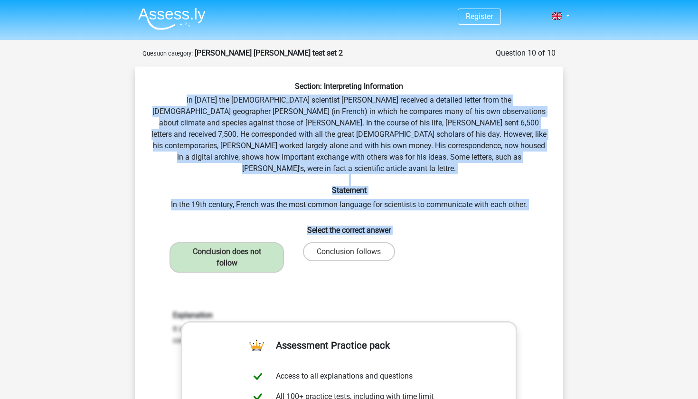
drag, startPoint x: 157, startPoint y: 99, endPoint x: 402, endPoint y: 240, distance: 282.3
click at [402, 240] on div "Section: Interpreting Information In 1839 the English scientist Charles Darwin …" at bounding box center [349, 348] width 421 height 532
copy div "In 1839 the English scientist Charles Darwin received a detailed letter from th…"
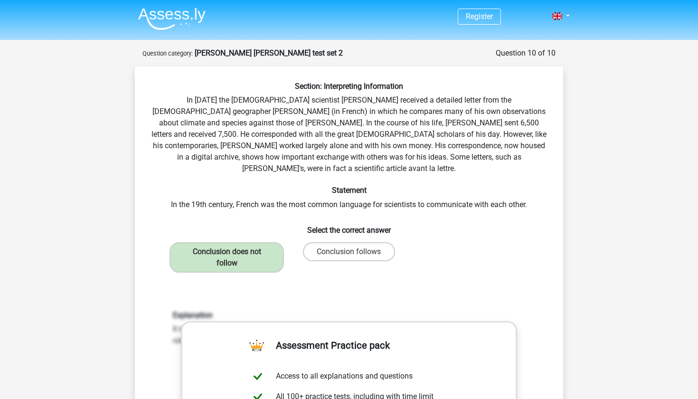
click at [402, 242] on div "Conclusion follows" at bounding box center [349, 257] width 114 height 30
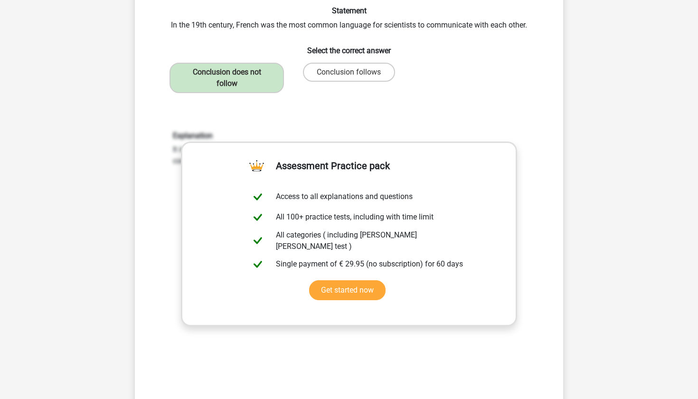
scroll to position [331, 0]
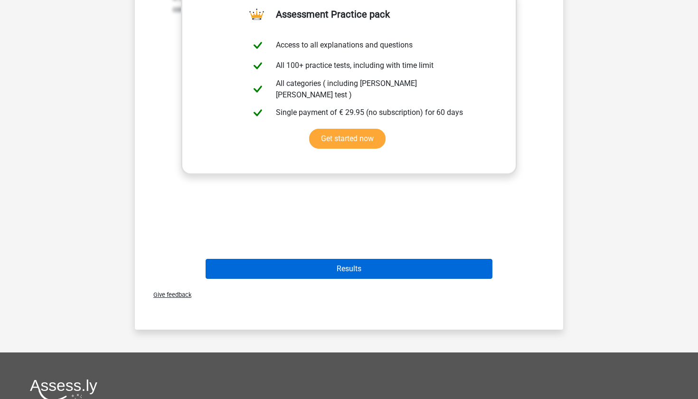
click at [355, 259] on button "Results" at bounding box center [349, 269] width 287 height 20
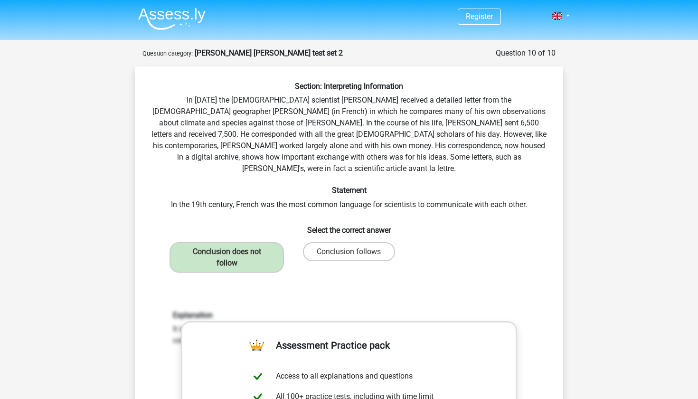
scroll to position [0, 0]
click at [152, 21] on img at bounding box center [171, 19] width 67 height 22
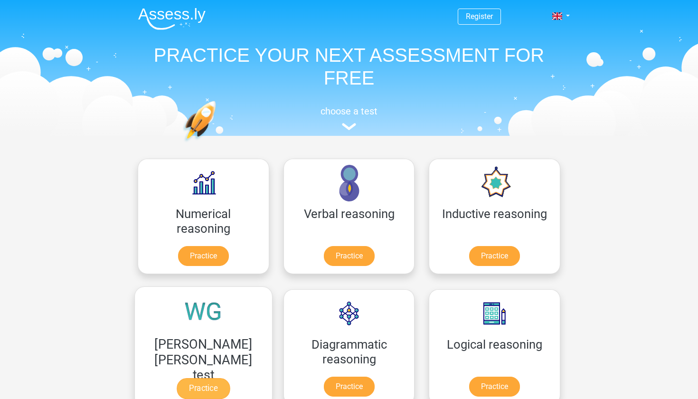
click at [230, 378] on link "Practice" at bounding box center [203, 388] width 53 height 21
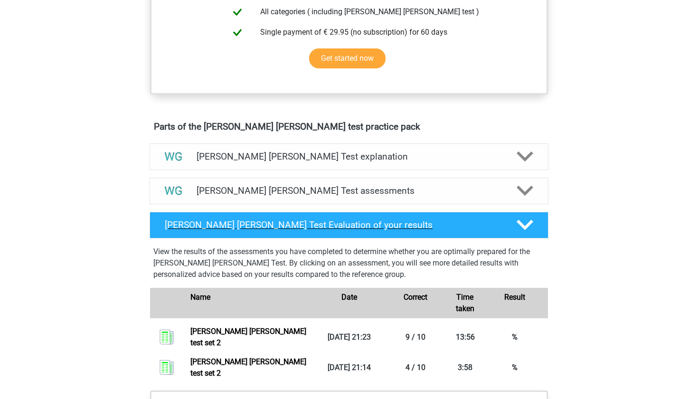
scroll to position [422, 0]
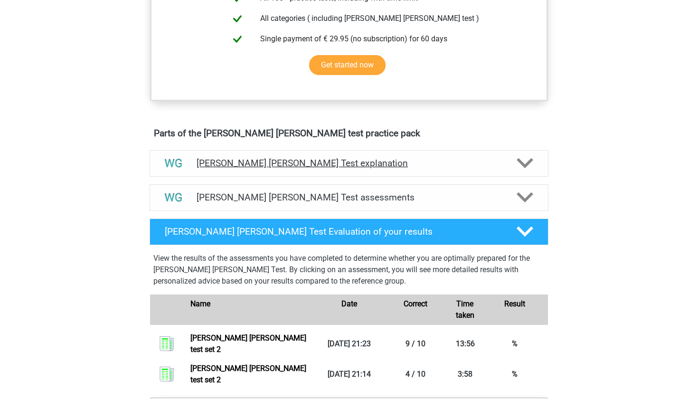
click at [504, 165] on div "[PERSON_NAME] [PERSON_NAME] Test explanation" at bounding box center [348, 163] width 319 height 11
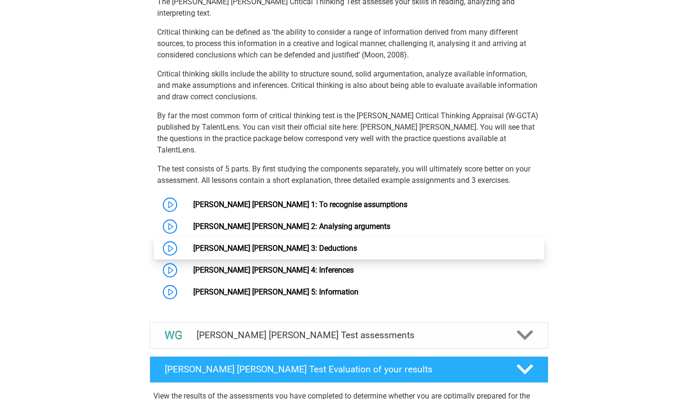
scroll to position [612, 0]
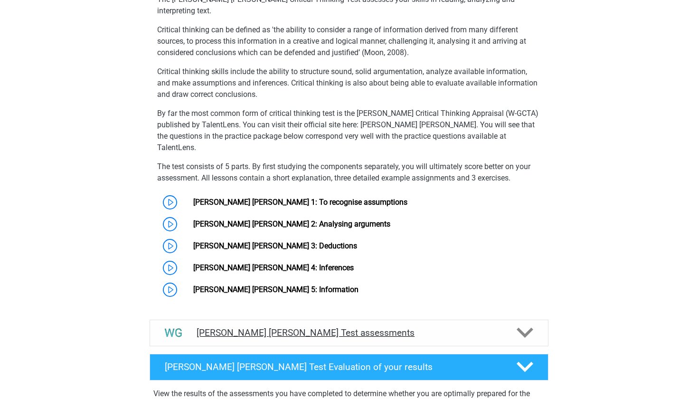
click at [440, 327] on h4 "[PERSON_NAME] [PERSON_NAME] Test assessments" at bounding box center [349, 332] width 305 height 11
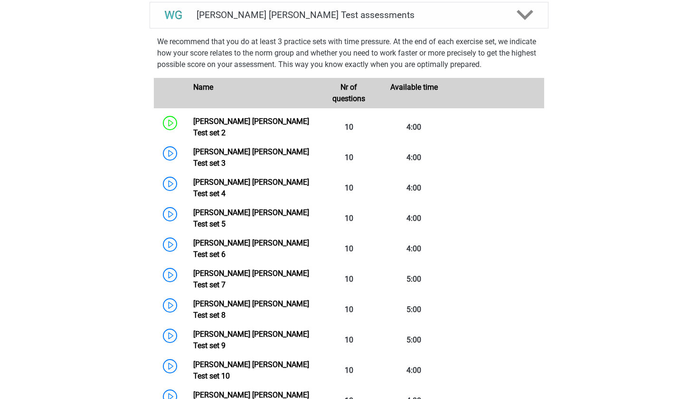
scroll to position [852, 0]
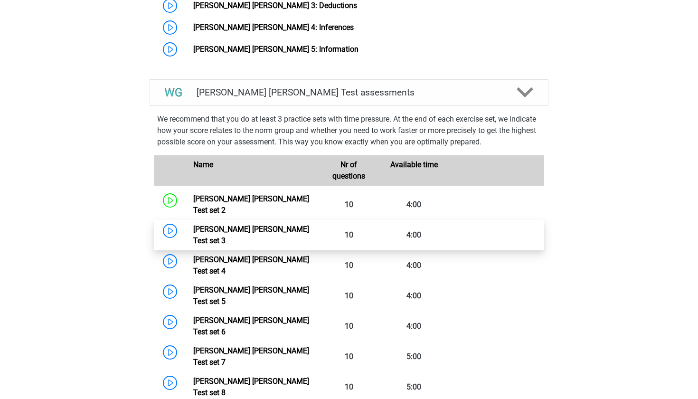
click at [238, 225] on link "[PERSON_NAME] [PERSON_NAME] Test set 3" at bounding box center [251, 235] width 116 height 20
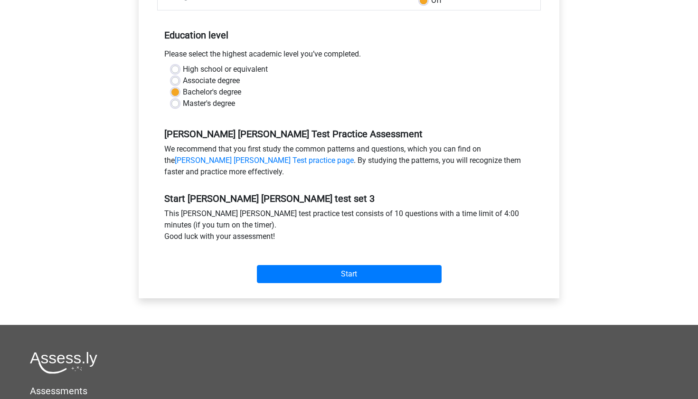
scroll to position [242, 0]
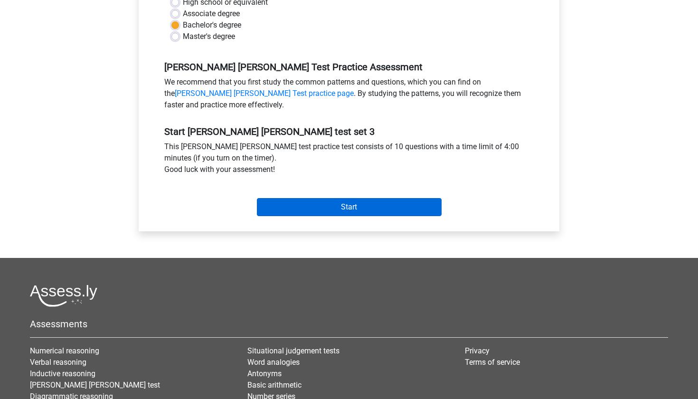
click at [310, 214] on input "Start" at bounding box center [349, 207] width 185 height 18
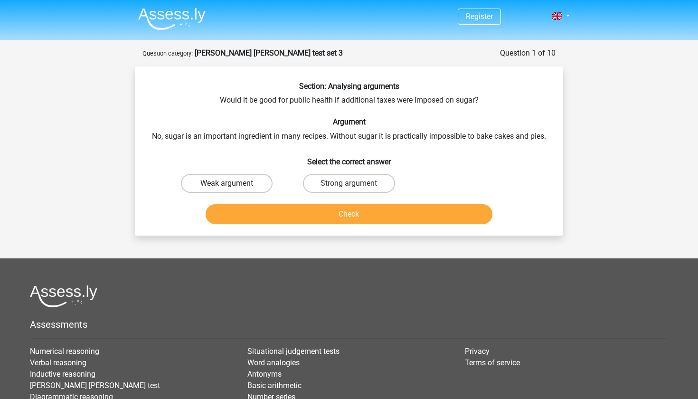
click at [216, 183] on label "Weak argument" at bounding box center [227, 183] width 92 height 19
click at [227, 183] on input "Weak argument" at bounding box center [230, 186] width 6 height 6
radio input "true"
click at [255, 219] on button "Check" at bounding box center [349, 214] width 287 height 20
